Goal: Go to known website: Access a specific website the user already knows

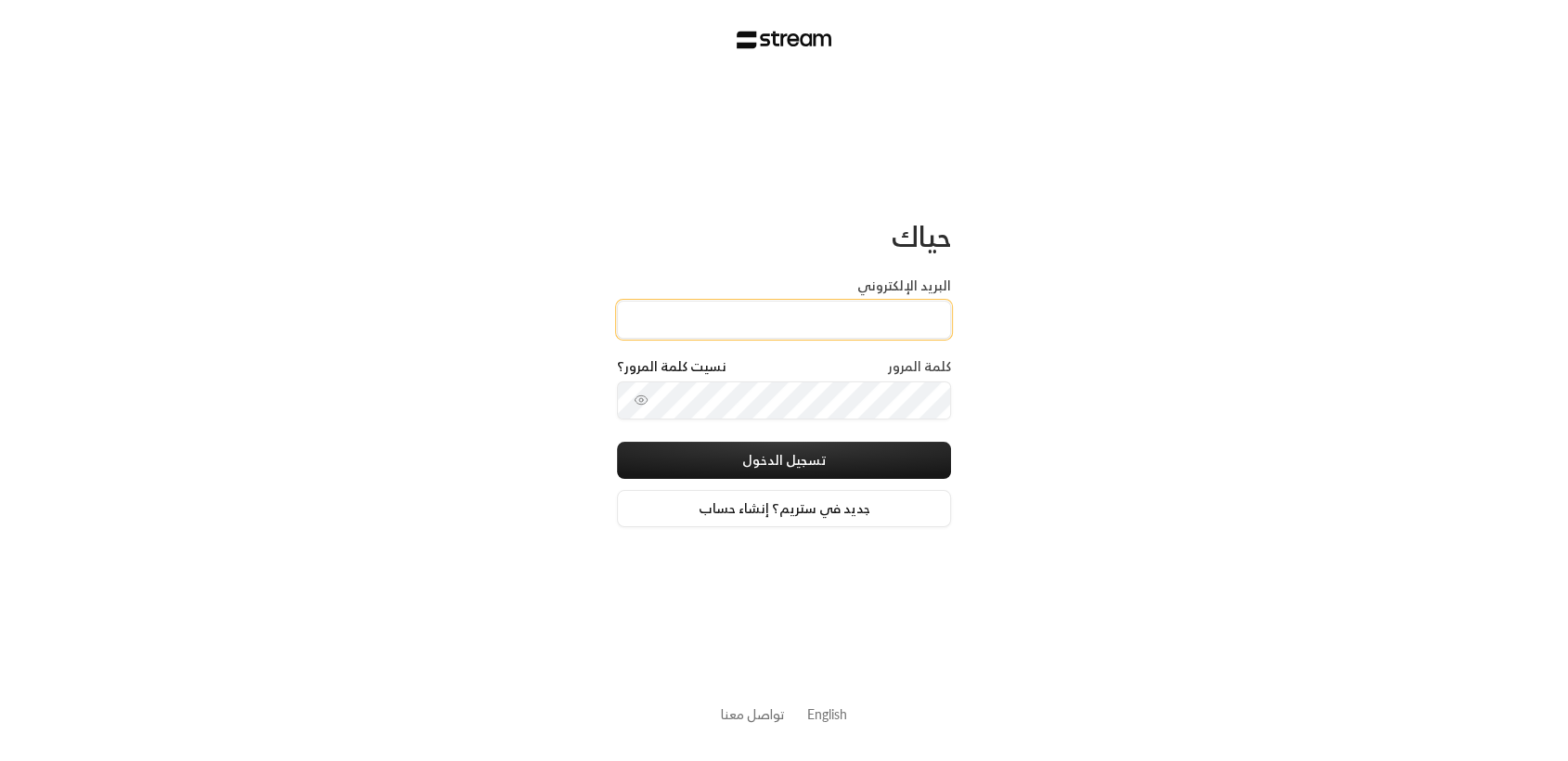
drag, startPoint x: 0, startPoint y: 0, endPoint x: 742, endPoint y: 331, distance: 812.5
click at [742, 331] on input "البريد الإلكتروني" at bounding box center [784, 320] width 334 height 38
